Goal: Task Accomplishment & Management: Manage account settings

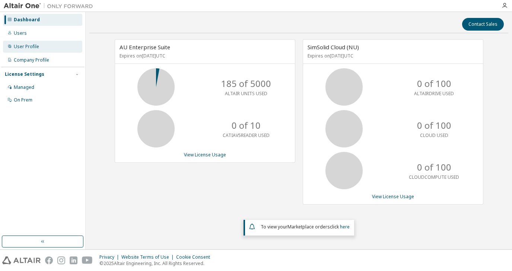
click at [26, 48] on div "User Profile" at bounding box center [26, 47] width 25 height 6
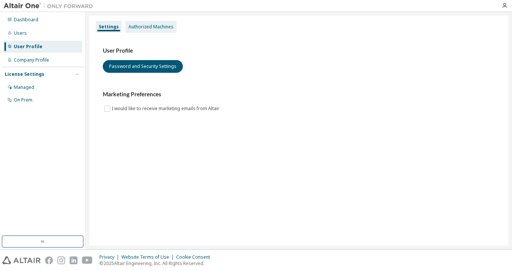
click at [163, 28] on div "Authorized Machines" at bounding box center [151, 27] width 45 height 6
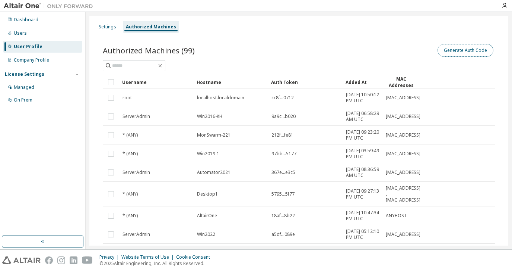
click at [477, 51] on button "Generate Auth Code" at bounding box center [466, 50] width 56 height 13
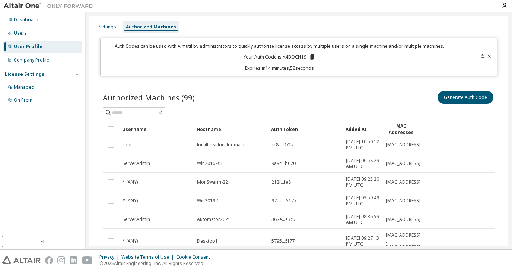
click at [311, 56] on icon at bounding box center [312, 56] width 4 height 5
click at [312, 58] on icon at bounding box center [312, 56] width 4 height 5
